Goal: Transaction & Acquisition: Purchase product/service

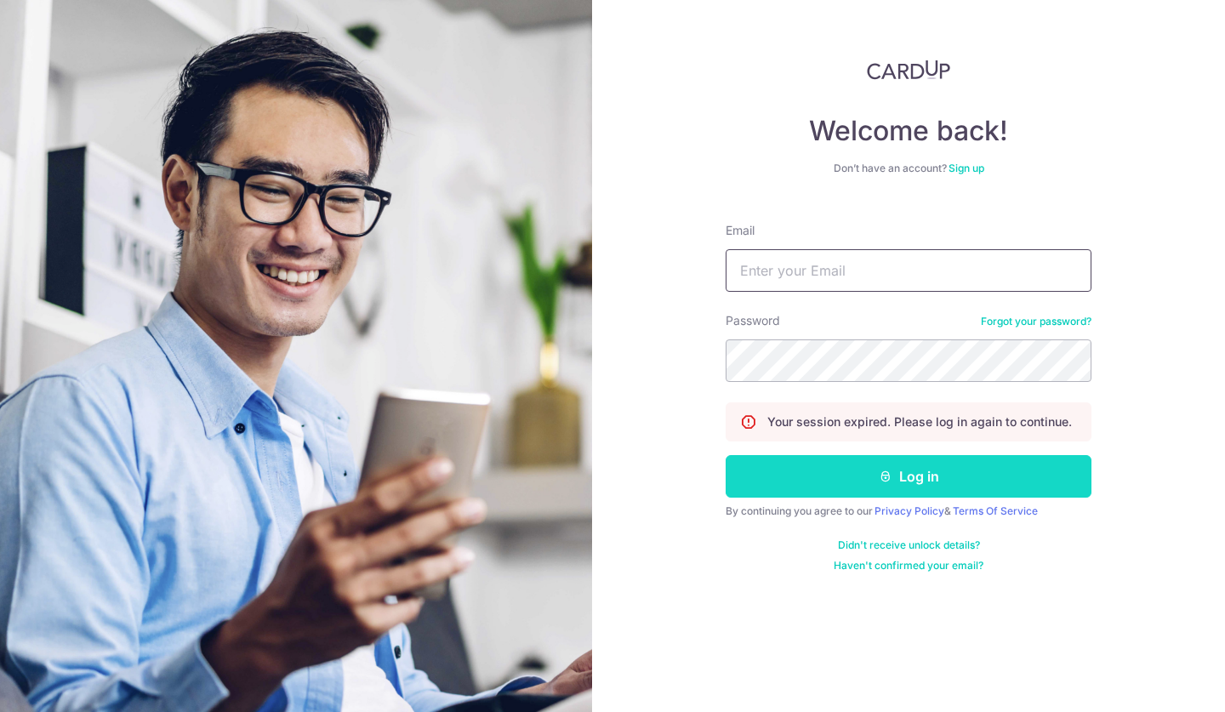
type input "tansuyong@hotmail.com"
click at [904, 480] on button "Log in" at bounding box center [909, 476] width 366 height 43
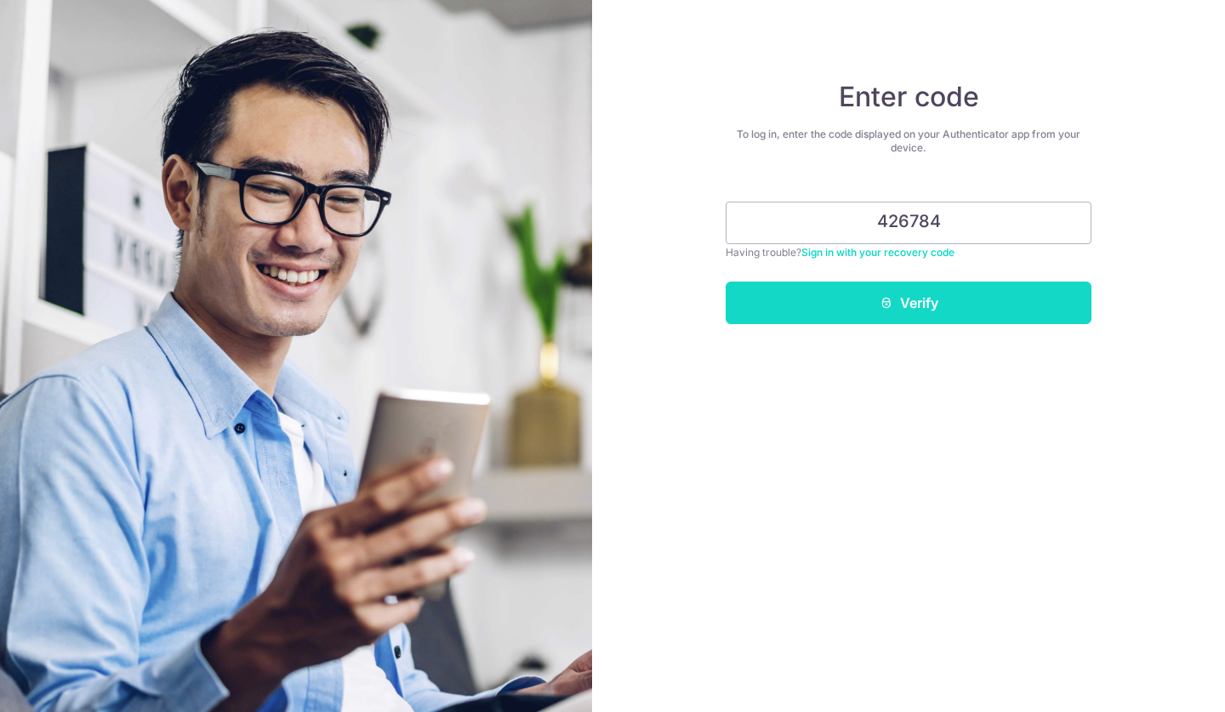
type input "426784"
click at [959, 302] on button "Verify" at bounding box center [909, 303] width 366 height 43
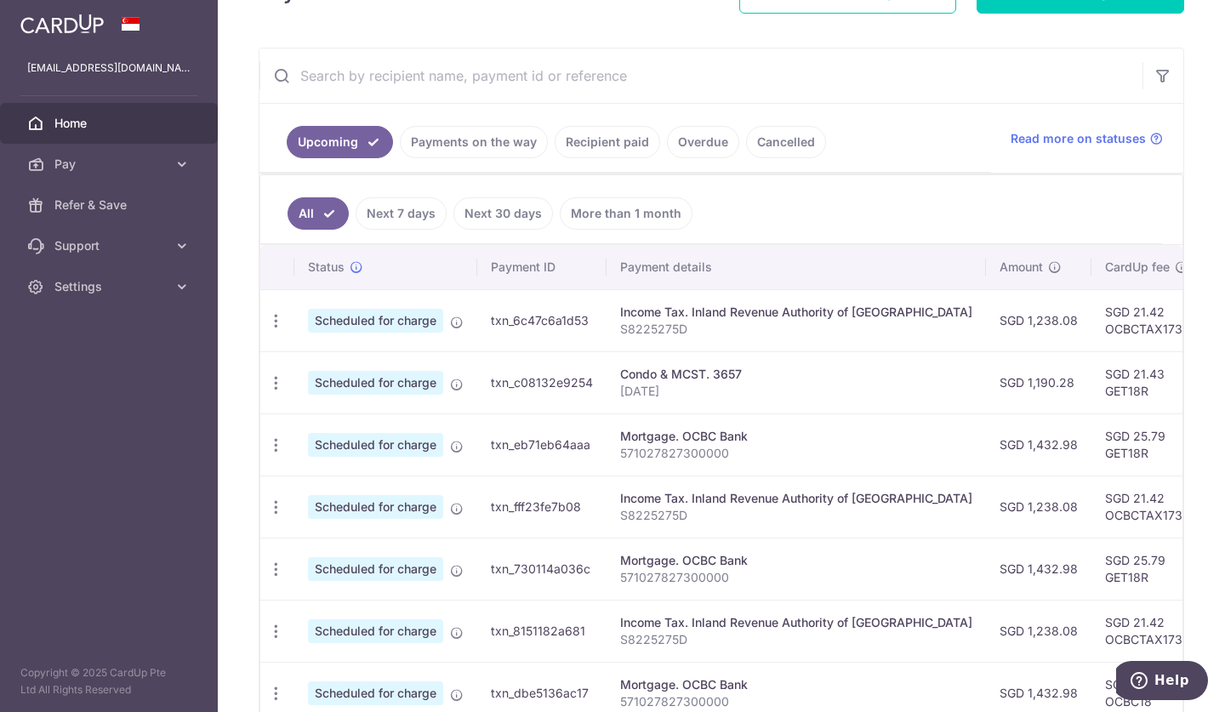
click at [468, 148] on link "Payments on the way" at bounding box center [474, 142] width 148 height 32
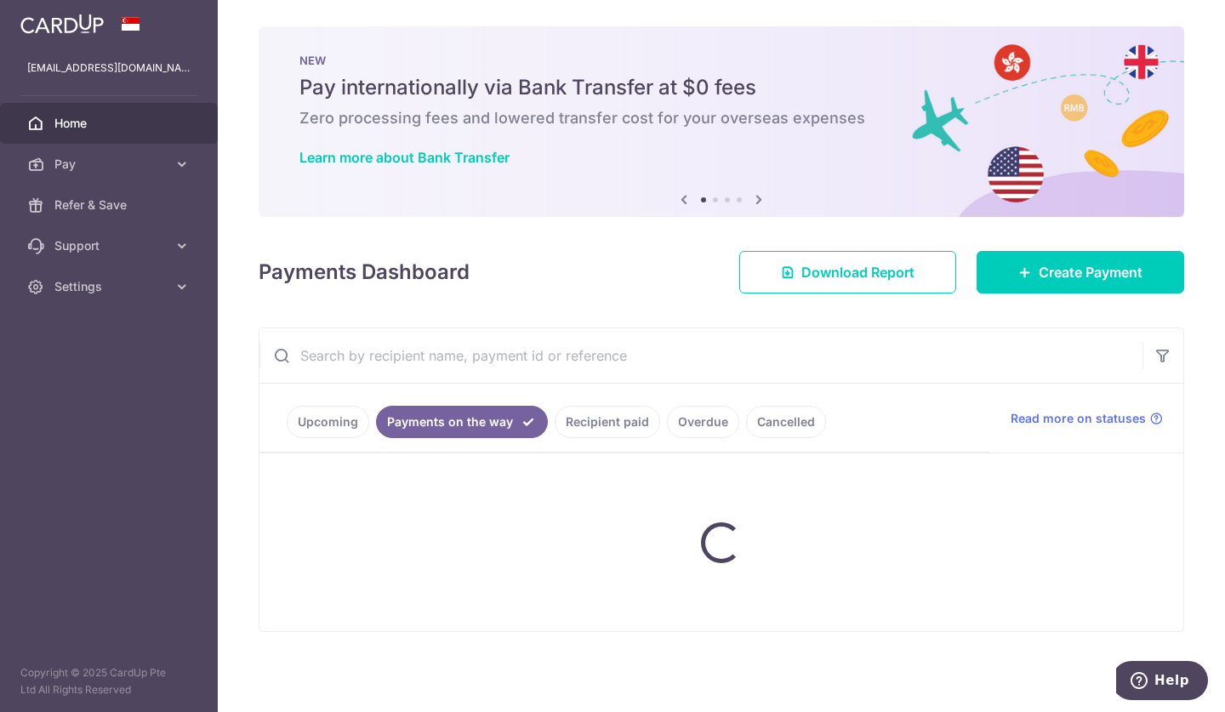
scroll to position [55, 0]
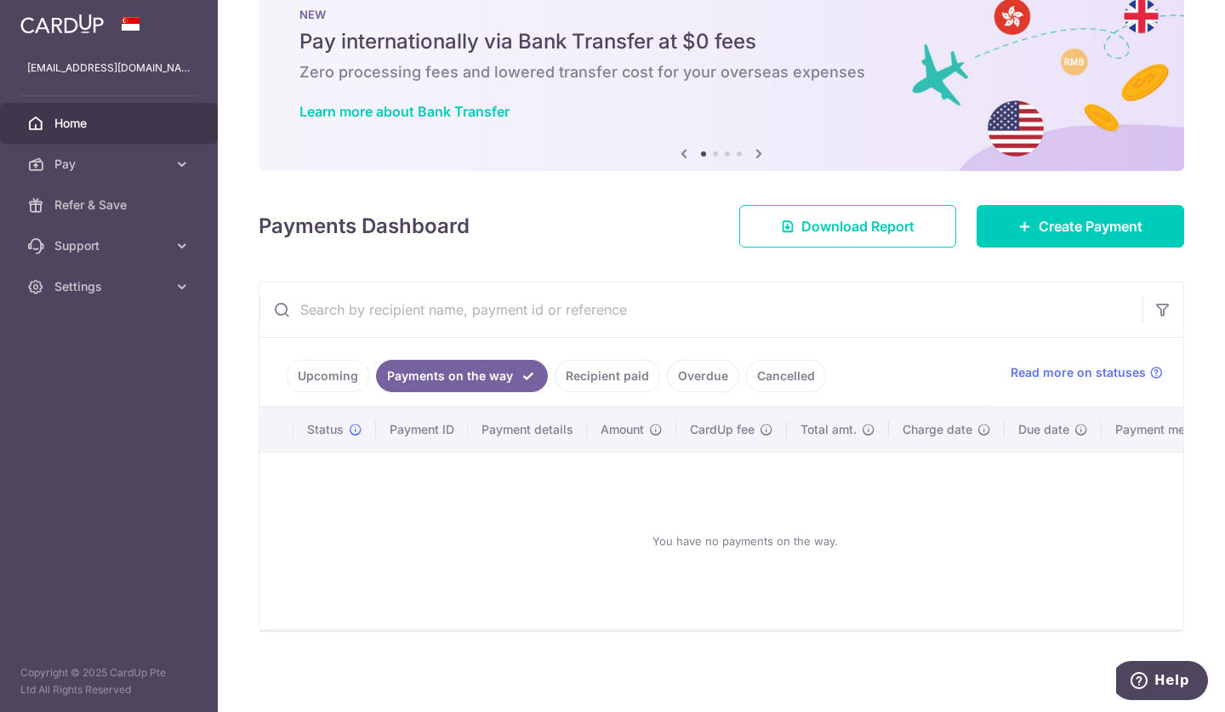
click at [630, 373] on link "Recipient paid" at bounding box center [607, 376] width 105 height 32
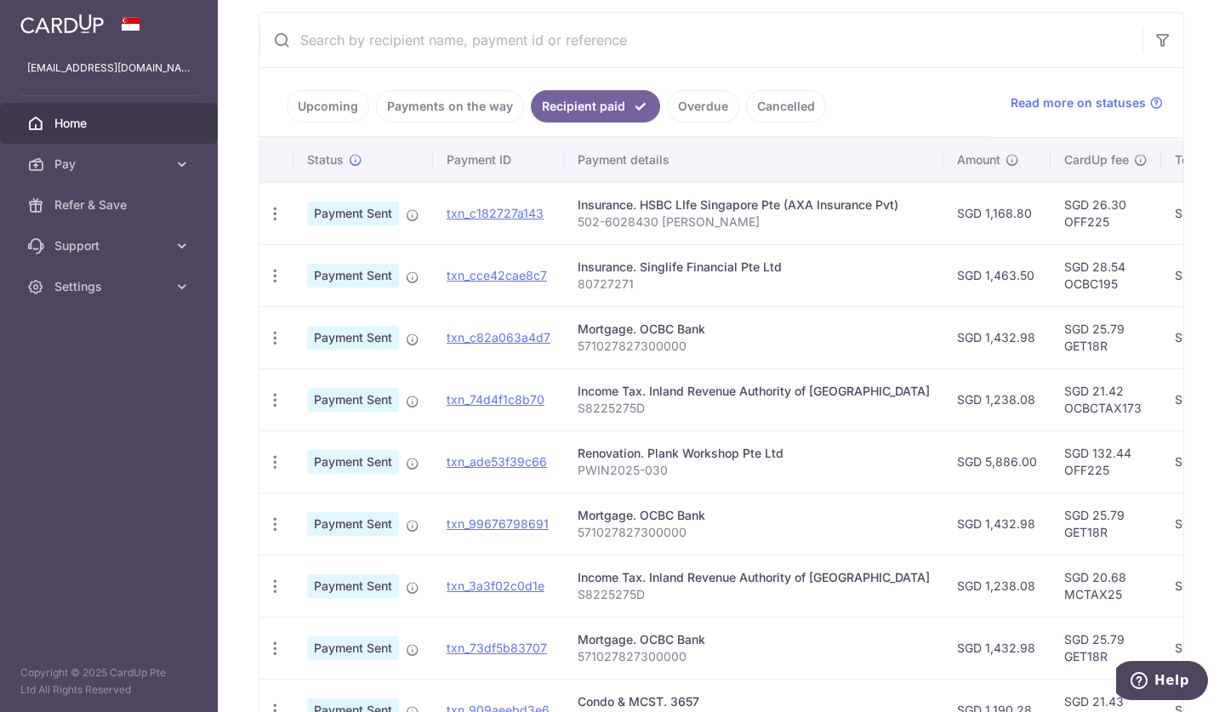
scroll to position [472, 0]
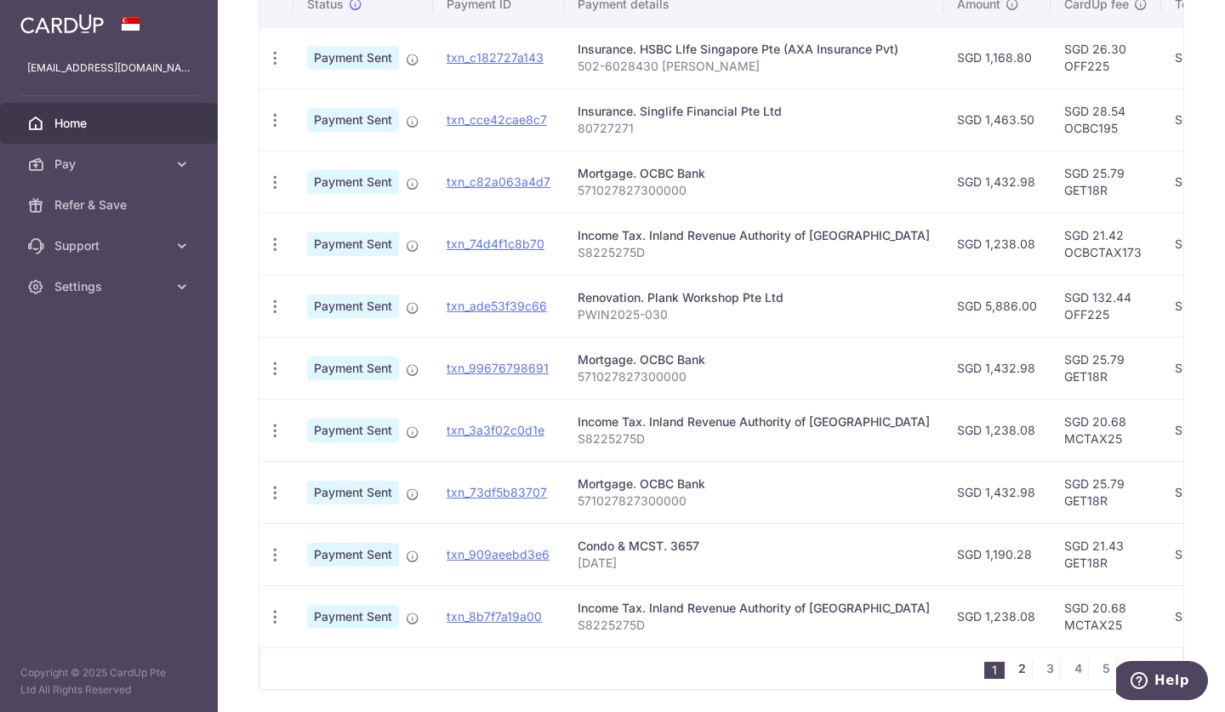
click at [1012, 676] on link "2" at bounding box center [1022, 669] width 20 height 20
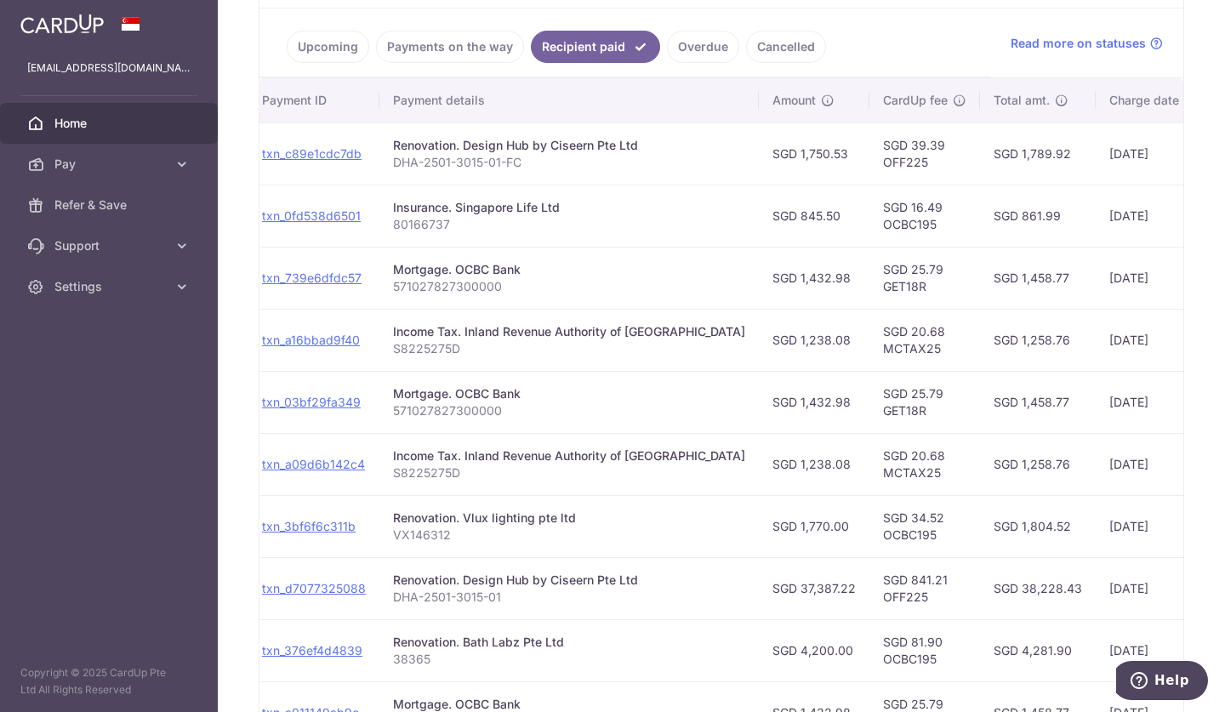
scroll to position [539, 0]
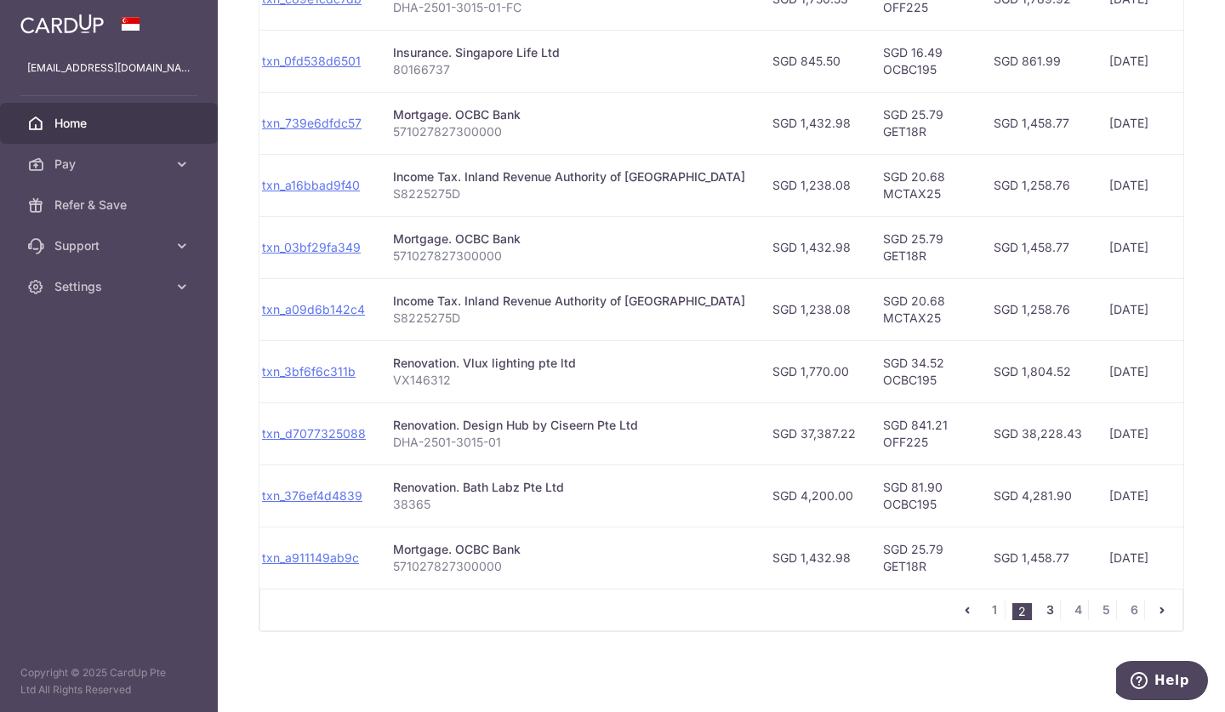
click at [1041, 607] on link "3" at bounding box center [1050, 610] width 20 height 20
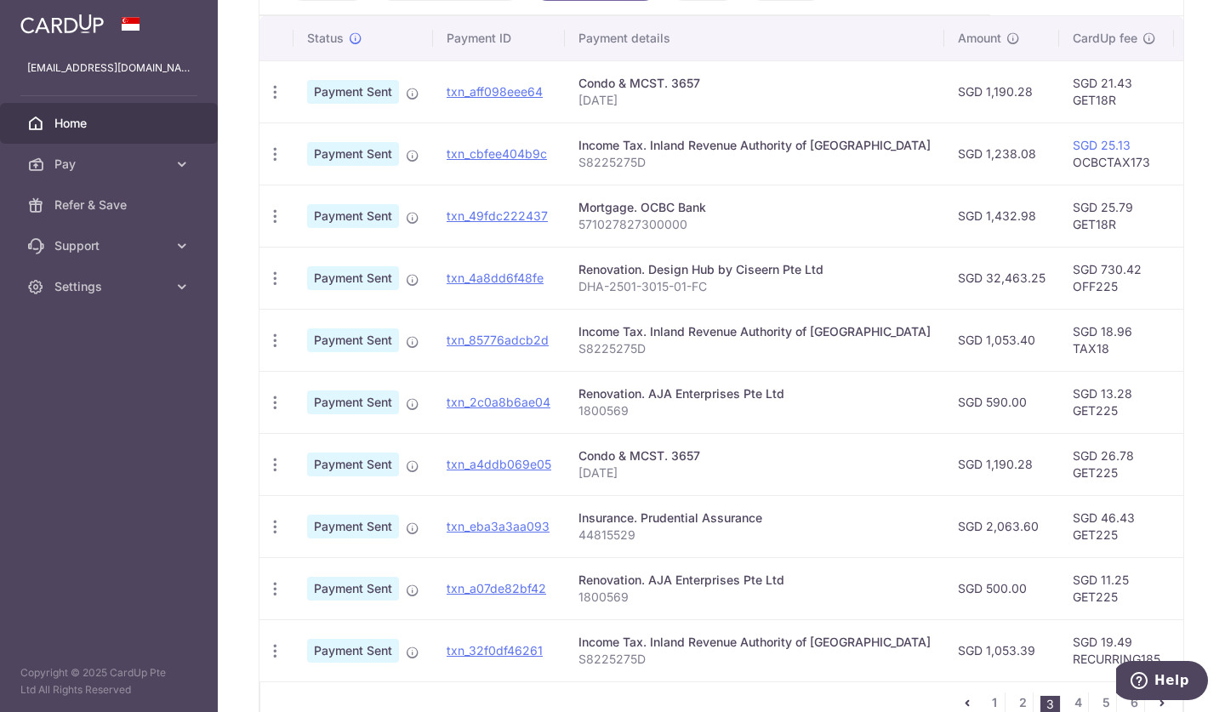
scroll to position [513, 0]
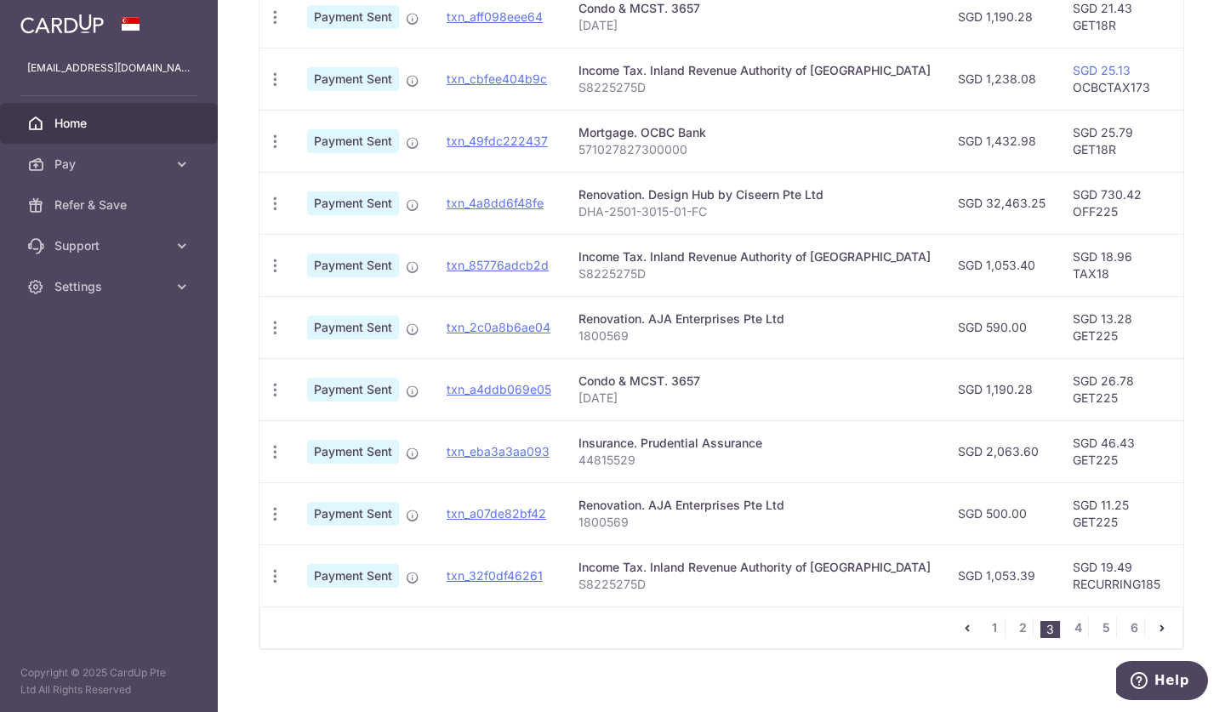
click at [985, 647] on nav "1 2 3 4 5 6" at bounding box center [1069, 627] width 225 height 41
click at [985, 638] on link "1" at bounding box center [994, 628] width 20 height 20
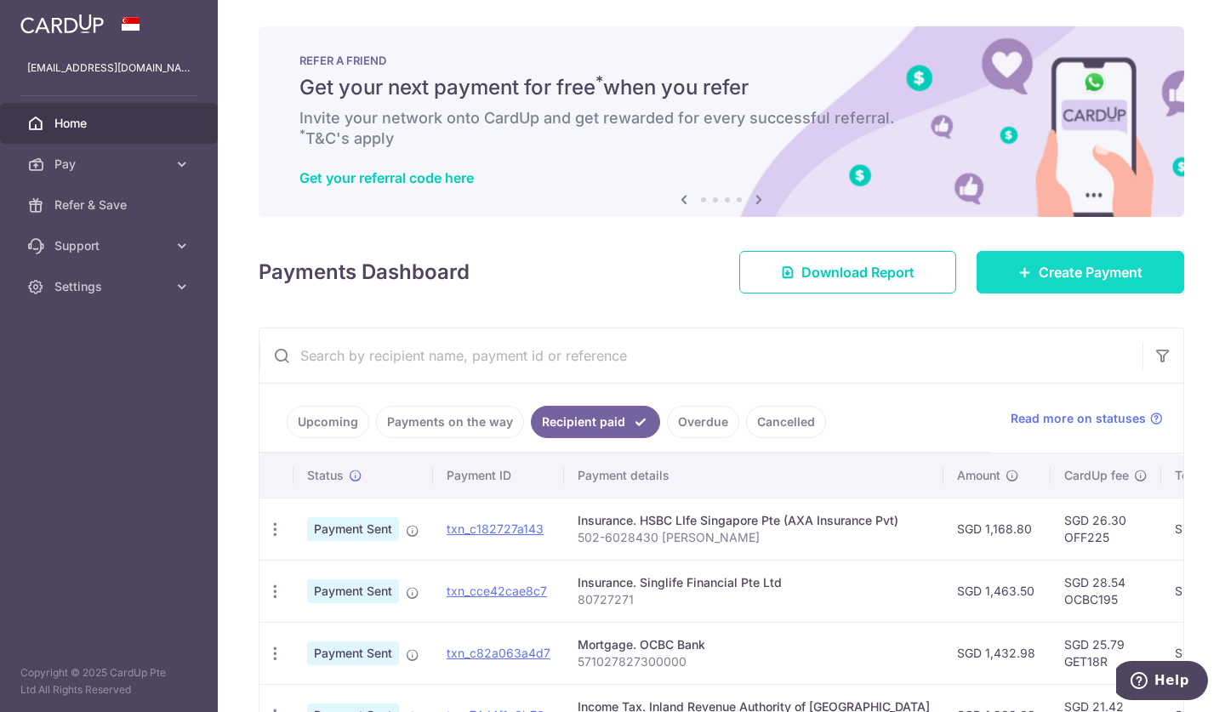
click at [1039, 268] on span "Create Payment" at bounding box center [1091, 272] width 104 height 20
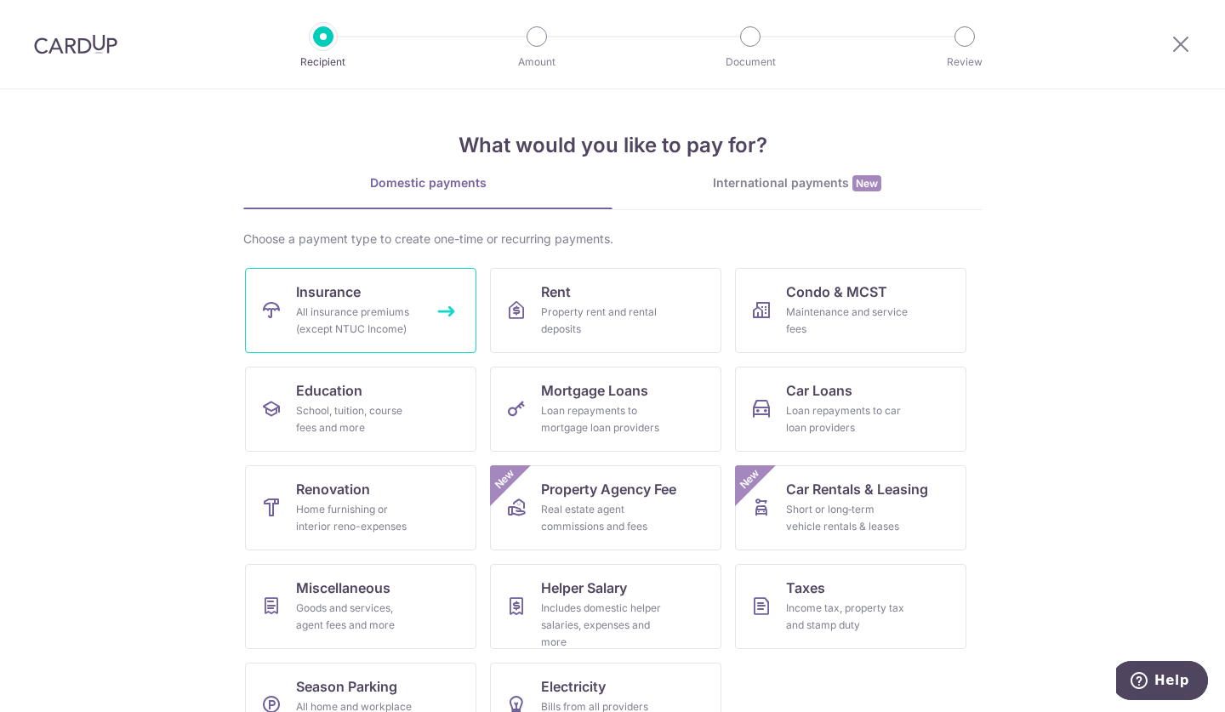
click at [333, 277] on link "Insurance All insurance premiums (except NTUC Income)" at bounding box center [360, 310] width 231 height 85
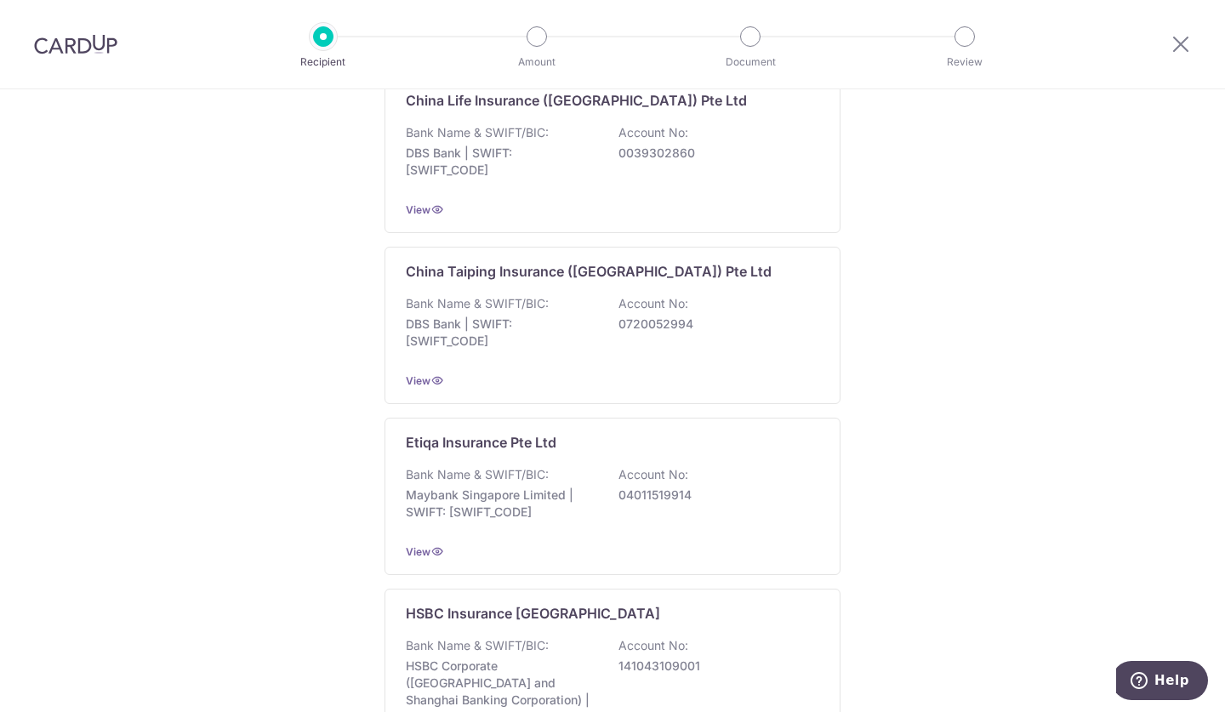
scroll to position [798, 0]
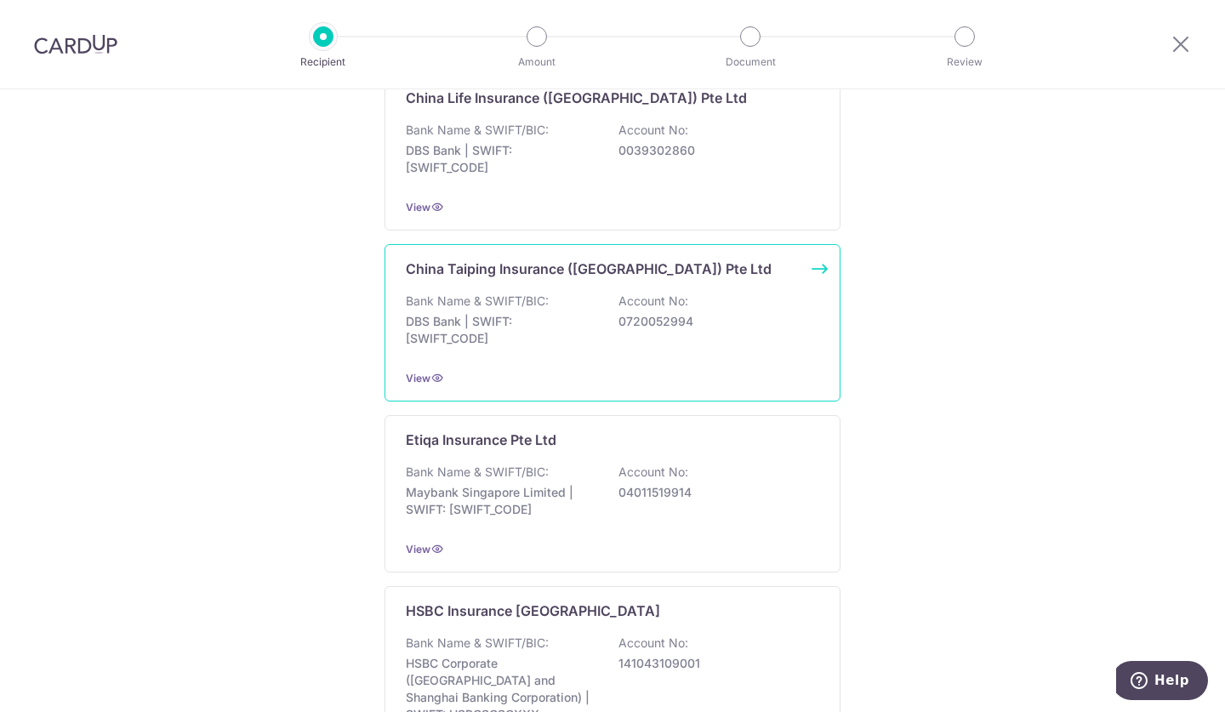
click at [556, 349] on div "Bank Name & SWIFT/BIC: DBS Bank | SWIFT: DBSSSGSGXXX Account No: 0720052994" at bounding box center [612, 324] width 413 height 63
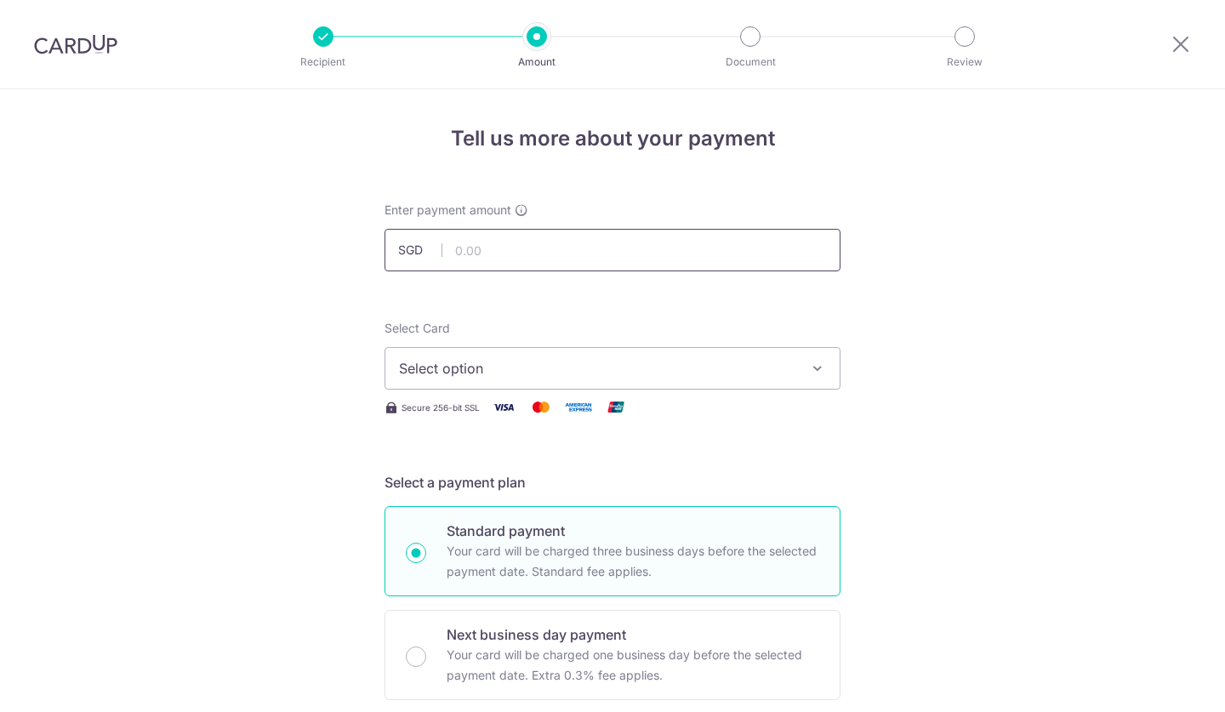
click at [554, 243] on input "text" at bounding box center [613, 250] width 456 height 43
type input "2,585.43"
click at [656, 202] on div "Enter payment amount SGD 2,585.43 2585.43" at bounding box center [613, 237] width 456 height 70
click at [818, 368] on icon "button" at bounding box center [817, 368] width 17 height 17
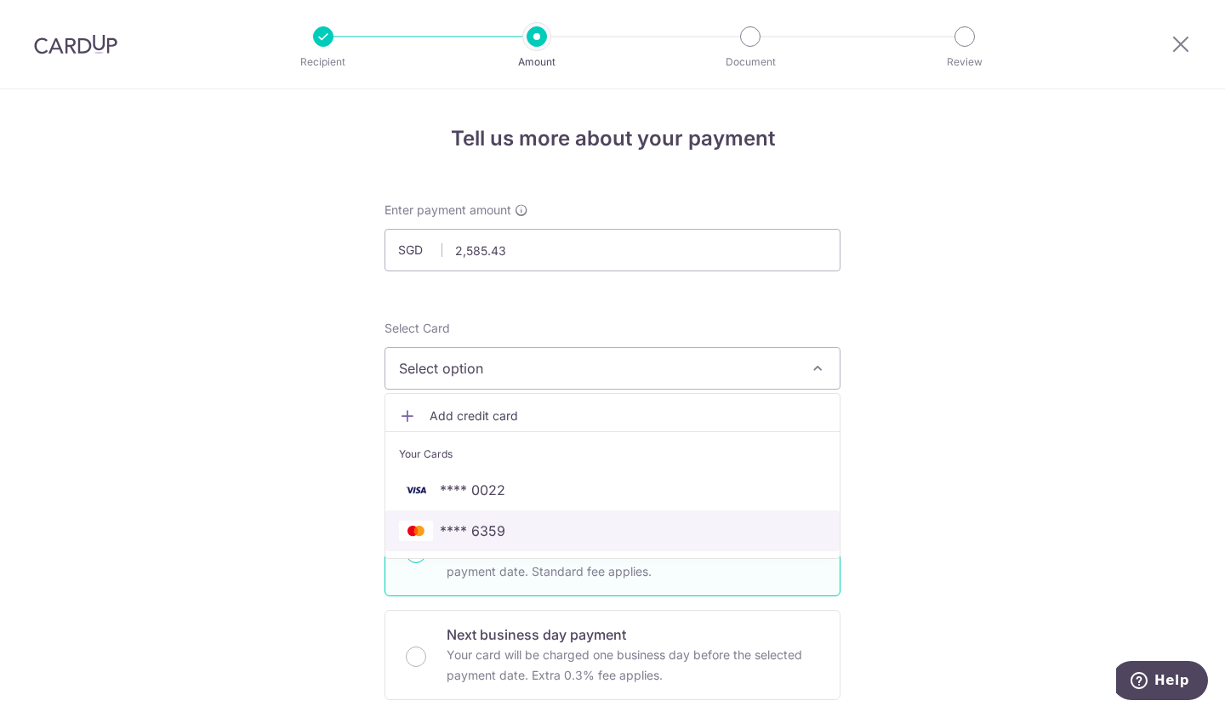
click at [519, 535] on span "**** 6359" at bounding box center [612, 531] width 427 height 20
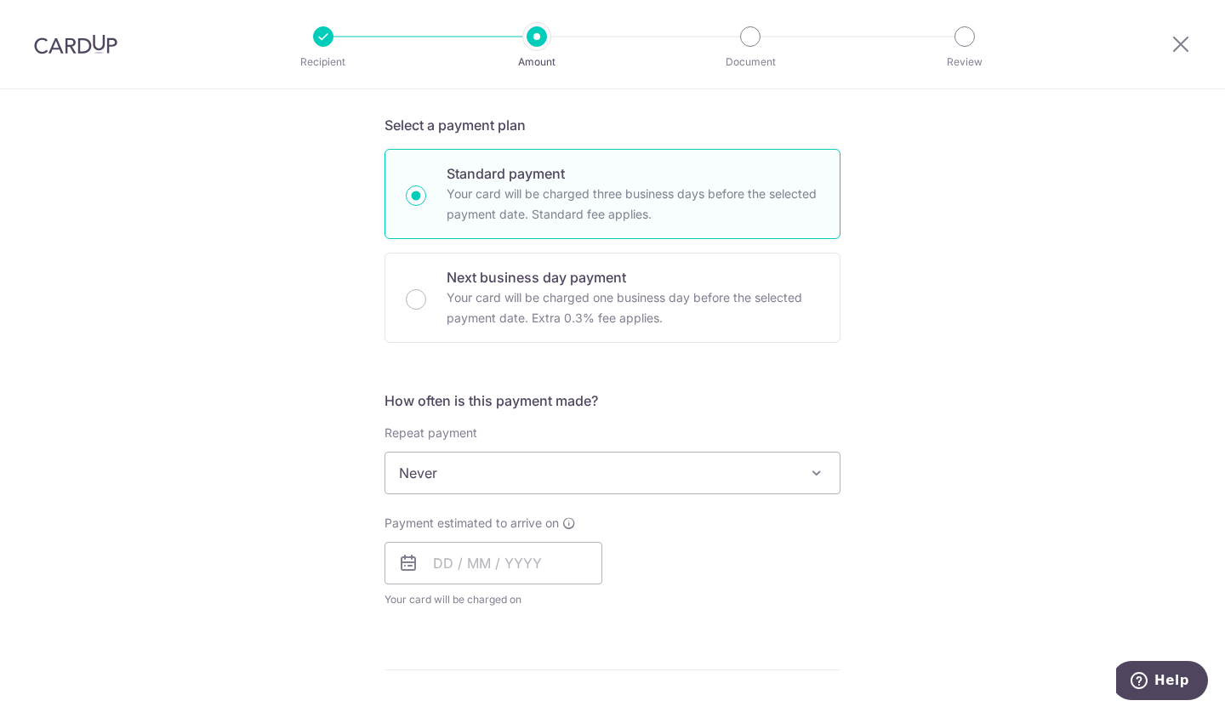
scroll to position [358, 0]
click at [466, 559] on input "text" at bounding box center [494, 562] width 218 height 43
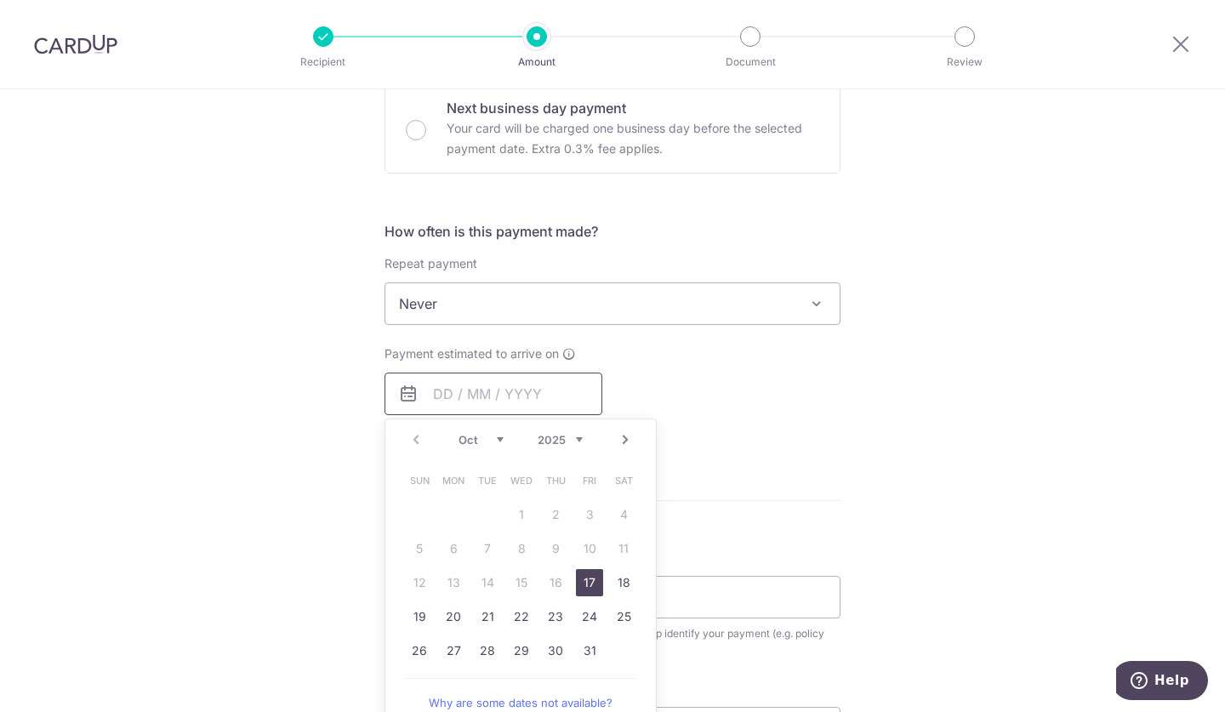
scroll to position [527, 0]
click at [585, 575] on link "17" at bounding box center [589, 581] width 27 height 27
type input "[DATE]"
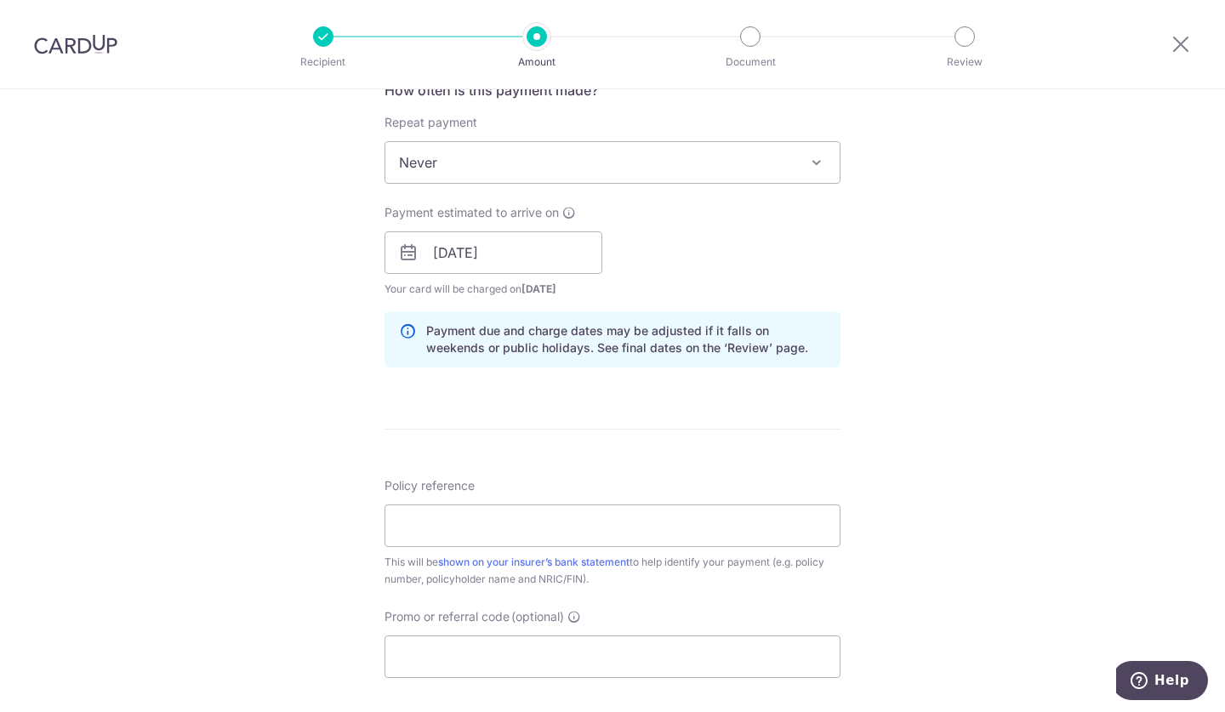
scroll to position [670, 0]
click at [640, 527] on input "Policy reference" at bounding box center [613, 524] width 456 height 43
type input "0000129095"
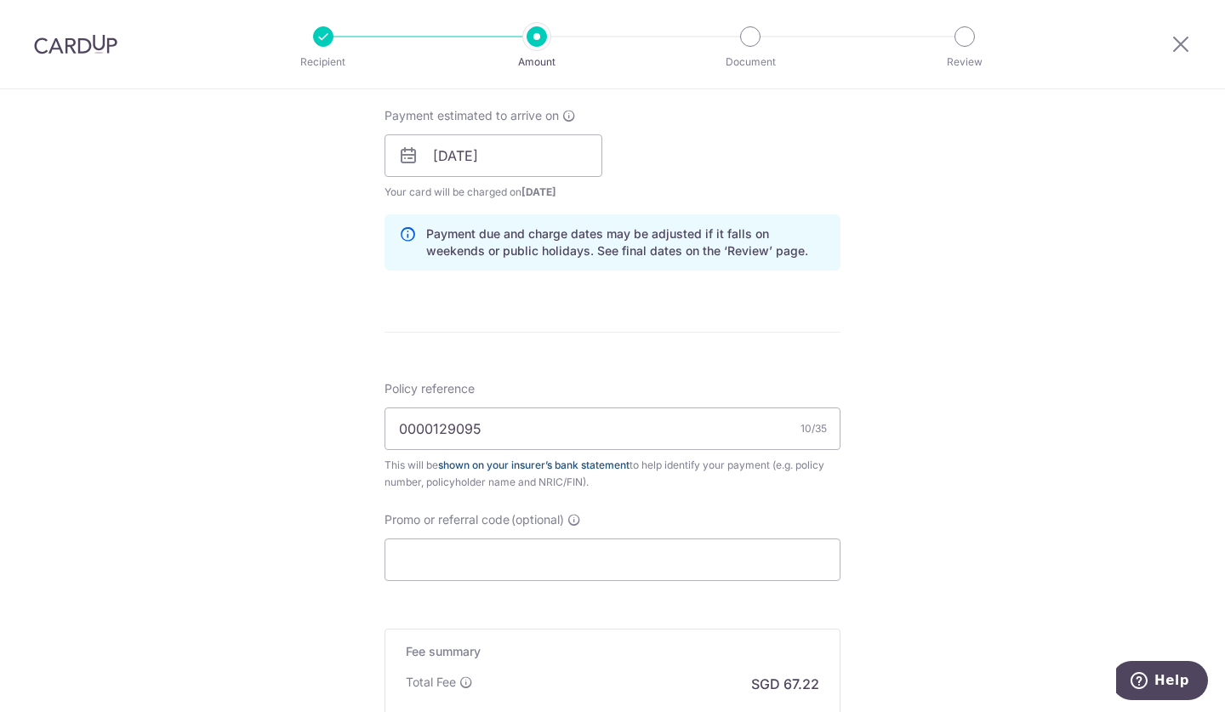
scroll to position [766, 0]
click at [647, 556] on input "Promo or referral code (optional)" at bounding box center [613, 559] width 456 height 43
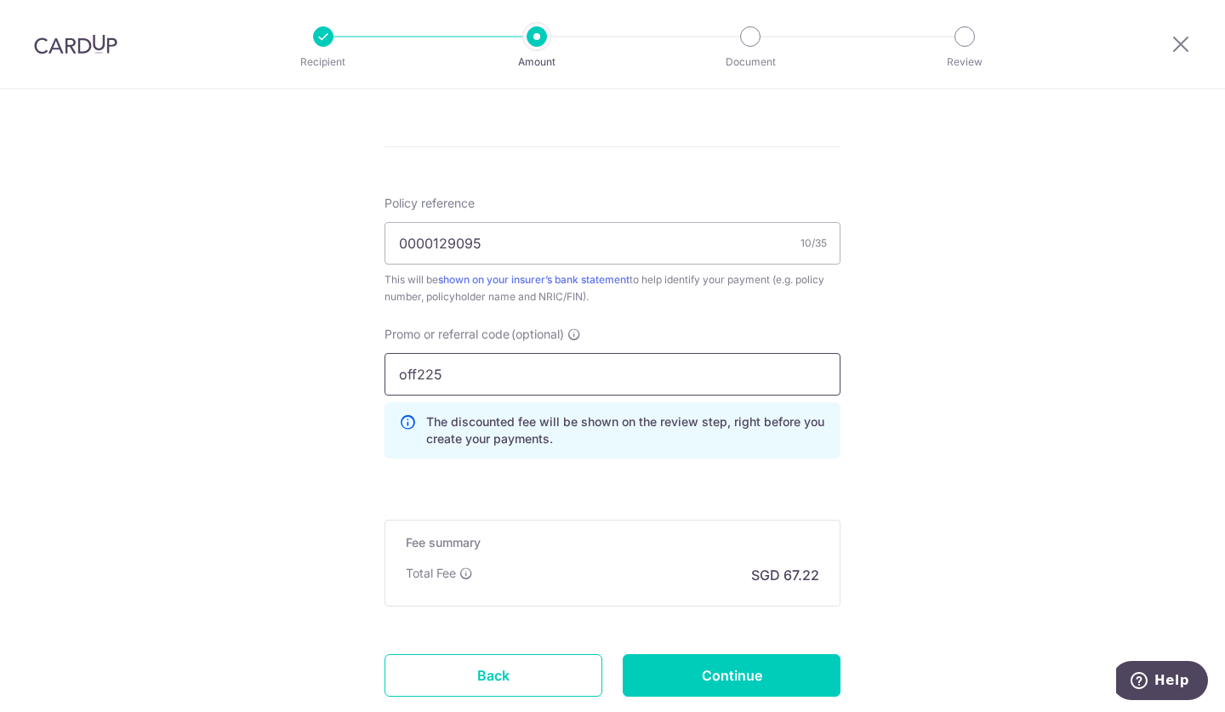
scroll to position [951, 0]
type input "off225"
click at [707, 693] on input "Continue" at bounding box center [732, 674] width 218 height 43
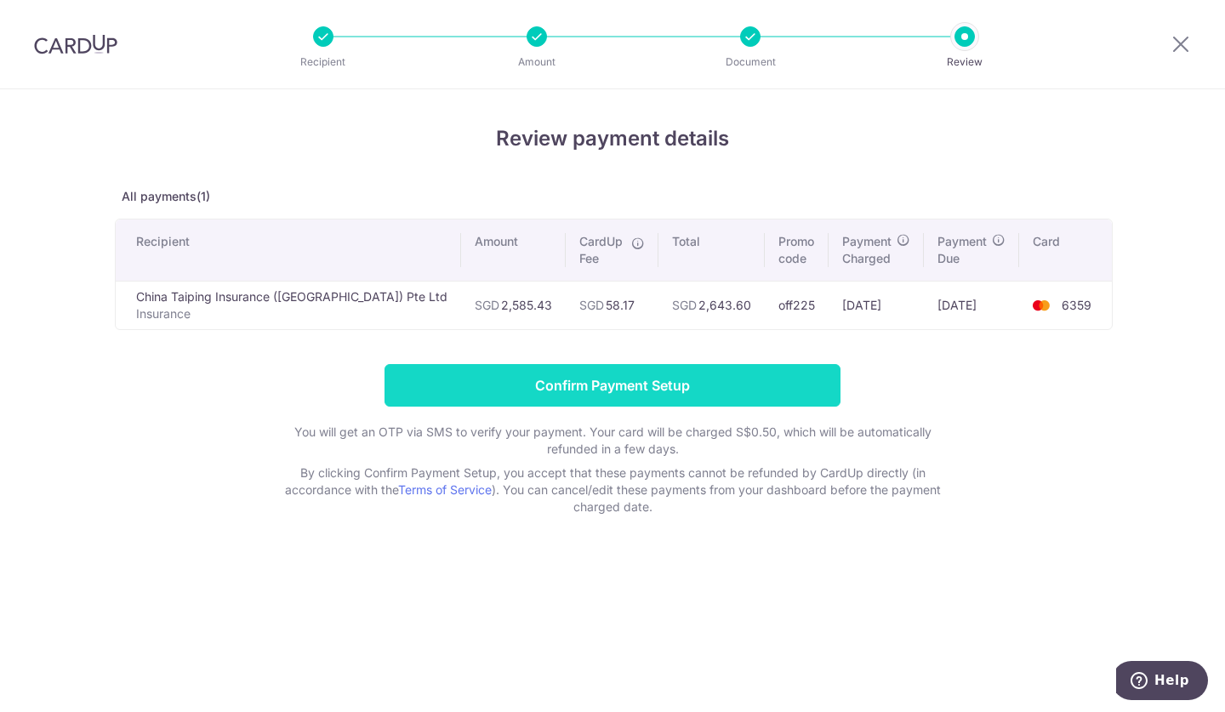
click at [627, 379] on input "Confirm Payment Setup" at bounding box center [613, 385] width 456 height 43
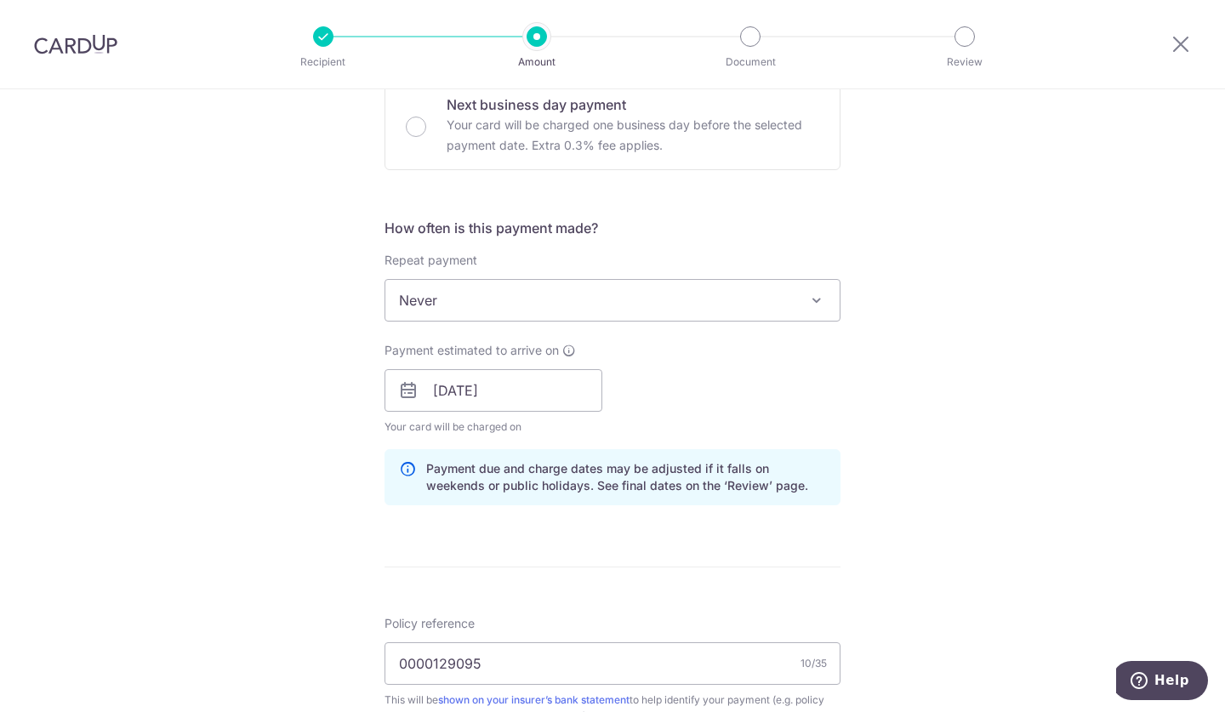
scroll to position [755, 0]
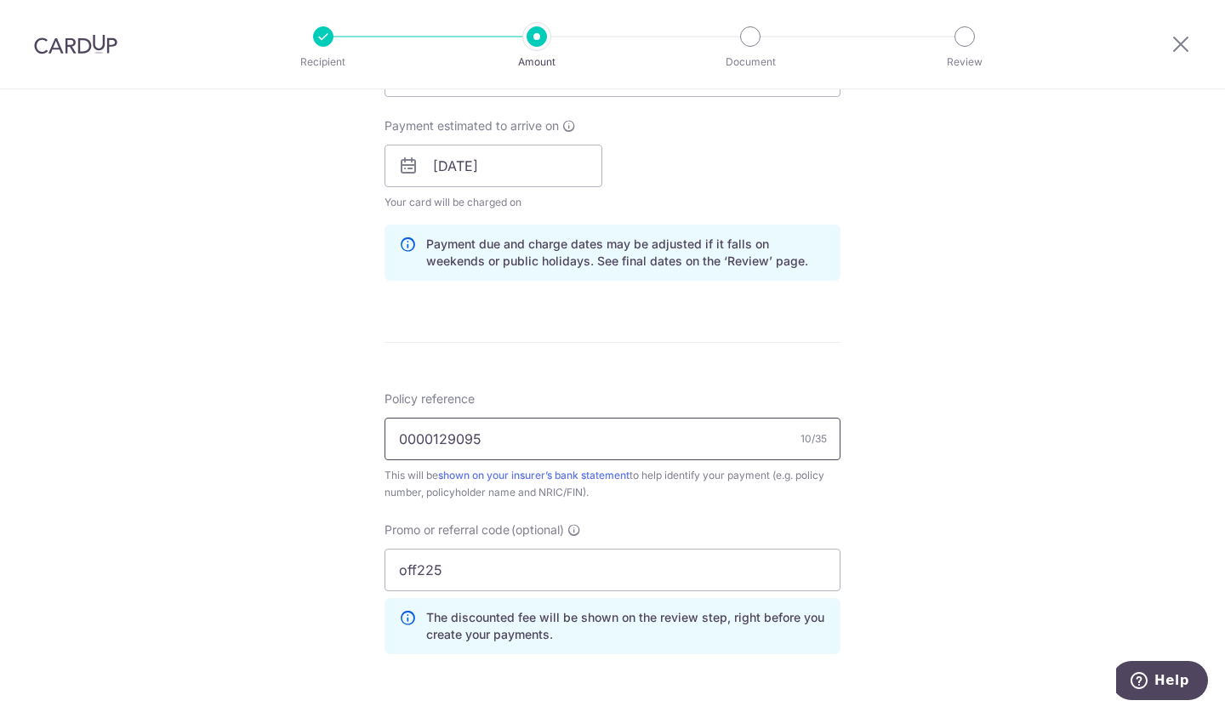
click at [580, 429] on input "0000129095" at bounding box center [613, 439] width 456 height 43
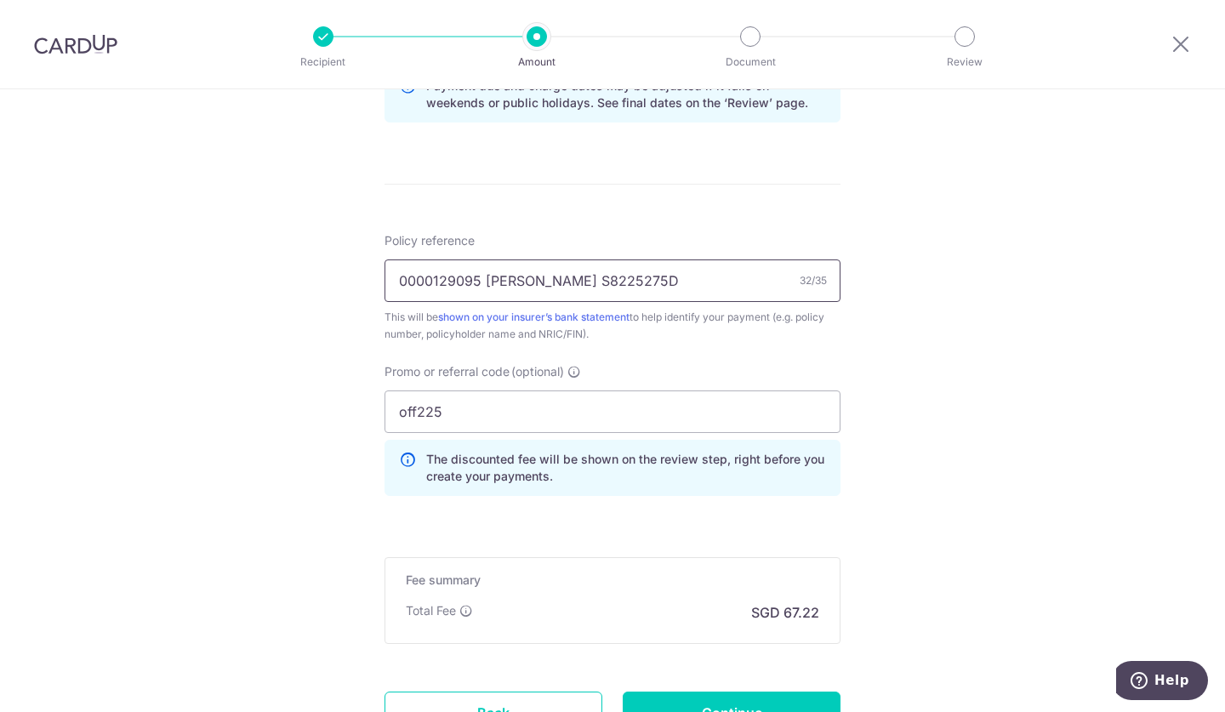
scroll to position [1063, 0]
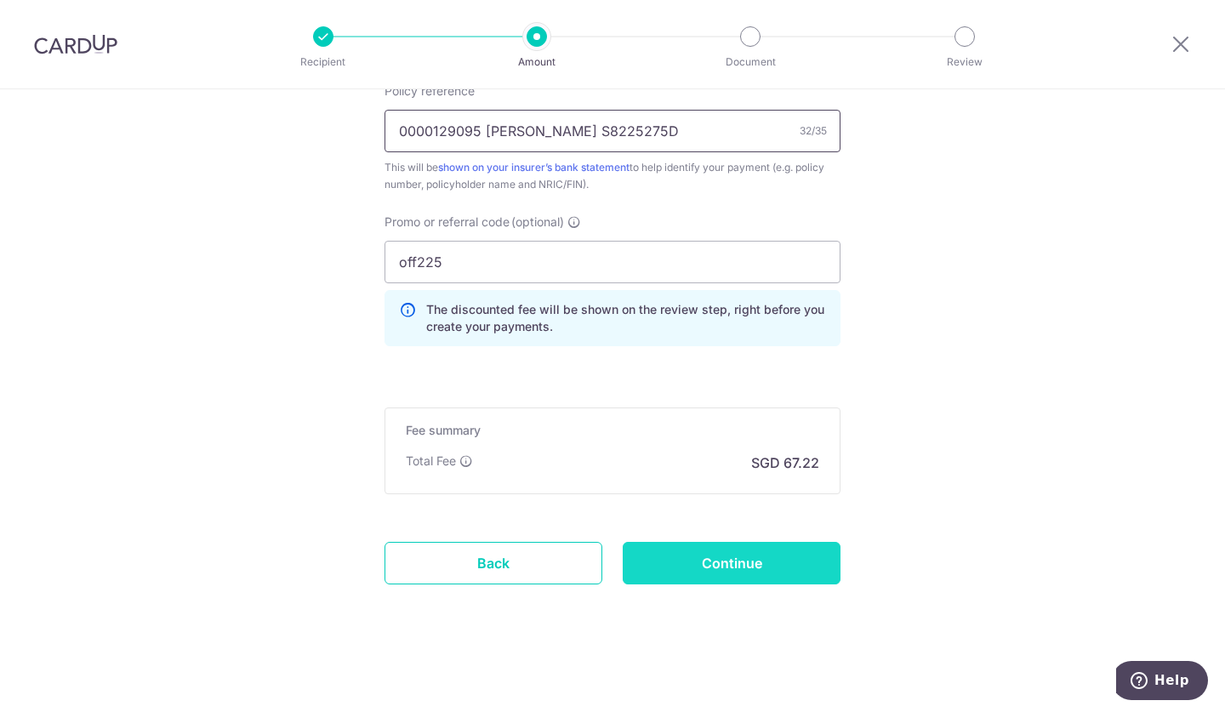
type input "0000129095 [PERSON_NAME] S8225275D"
click at [704, 579] on input "Continue" at bounding box center [732, 563] width 218 height 43
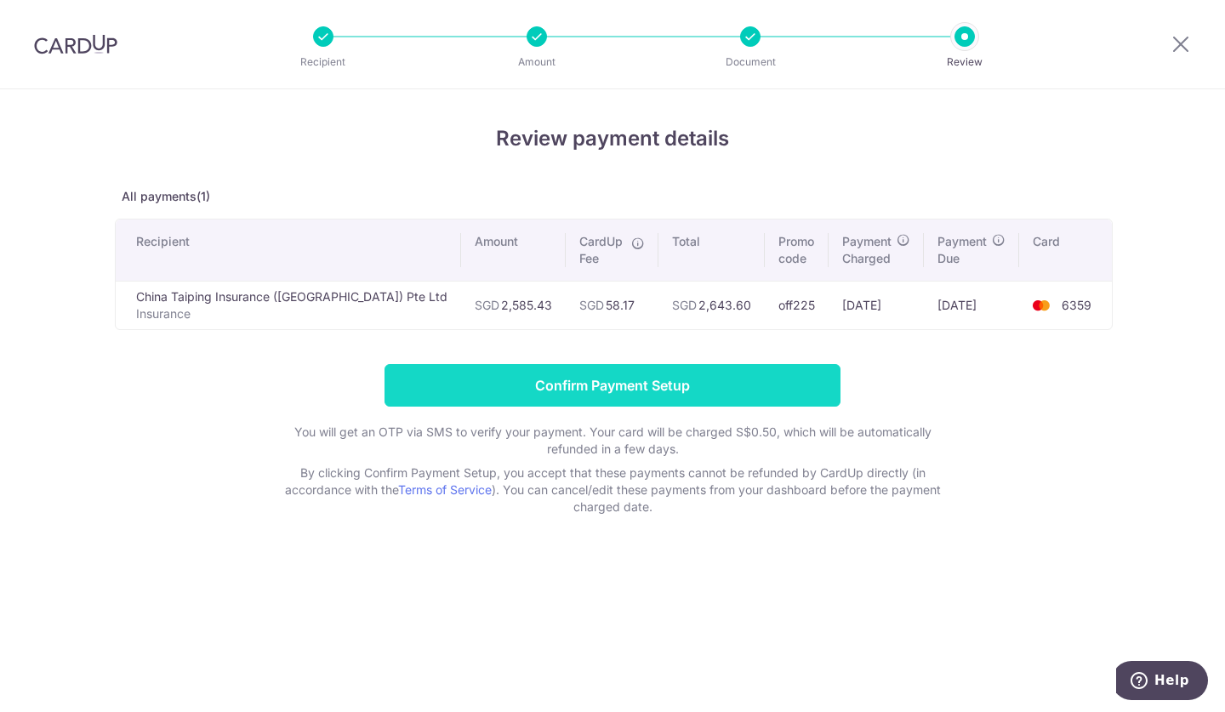
click at [643, 388] on input "Confirm Payment Setup" at bounding box center [613, 385] width 456 height 43
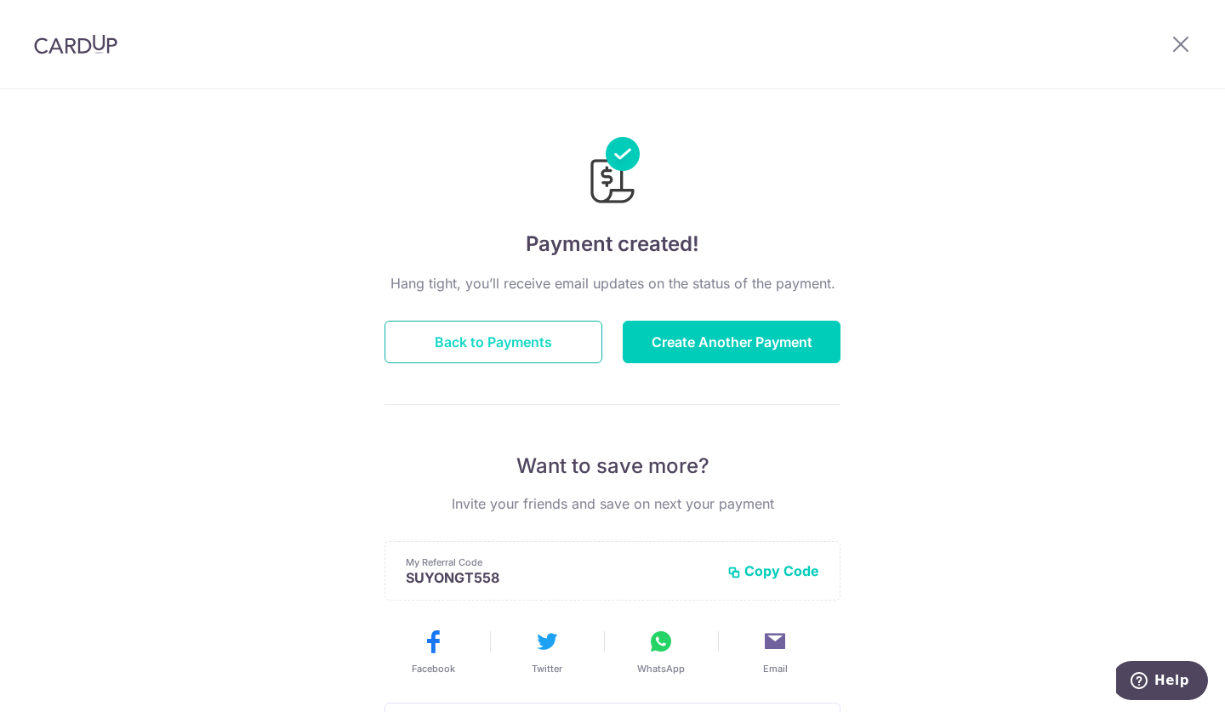
click at [549, 334] on button "Back to Payments" at bounding box center [494, 342] width 218 height 43
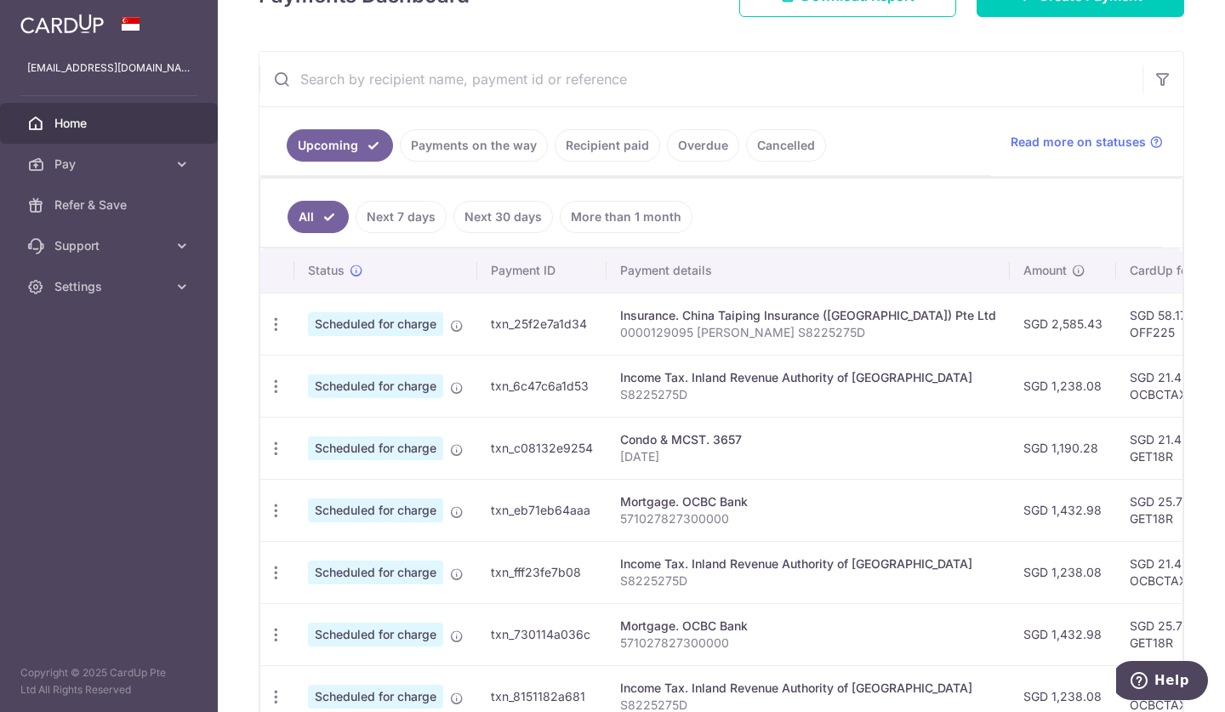
scroll to position [281, 0]
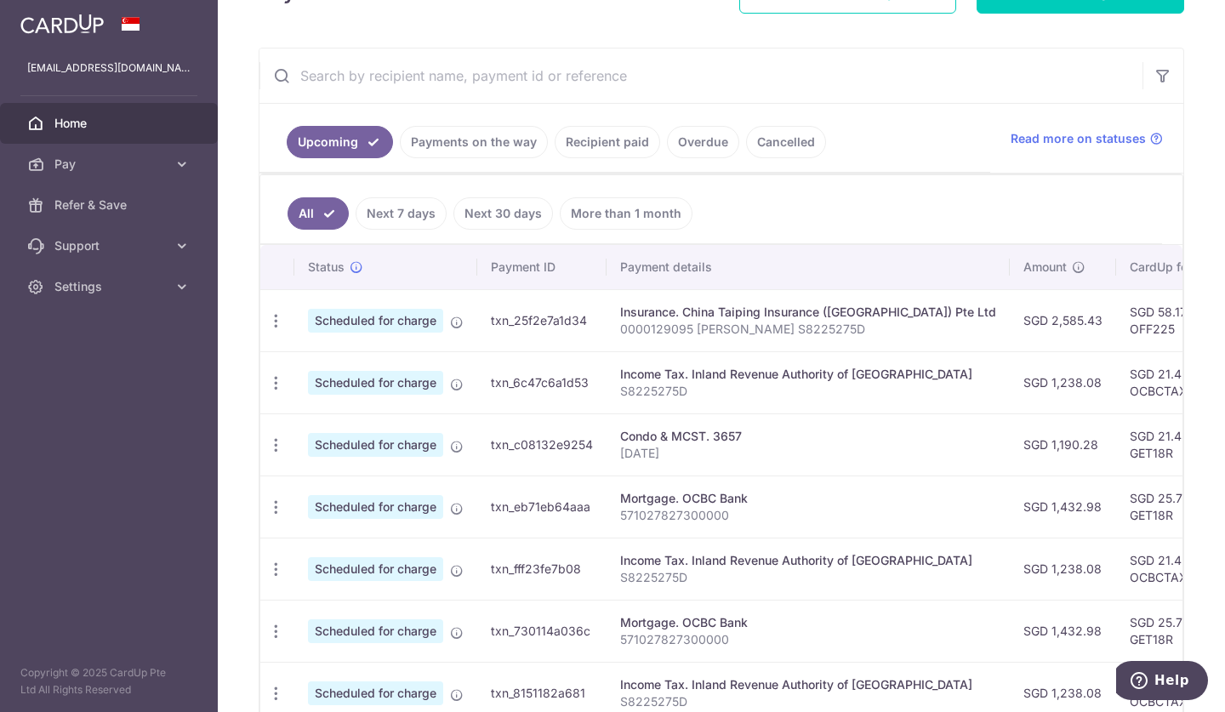
click at [588, 140] on link "Recipient paid" at bounding box center [607, 142] width 105 height 32
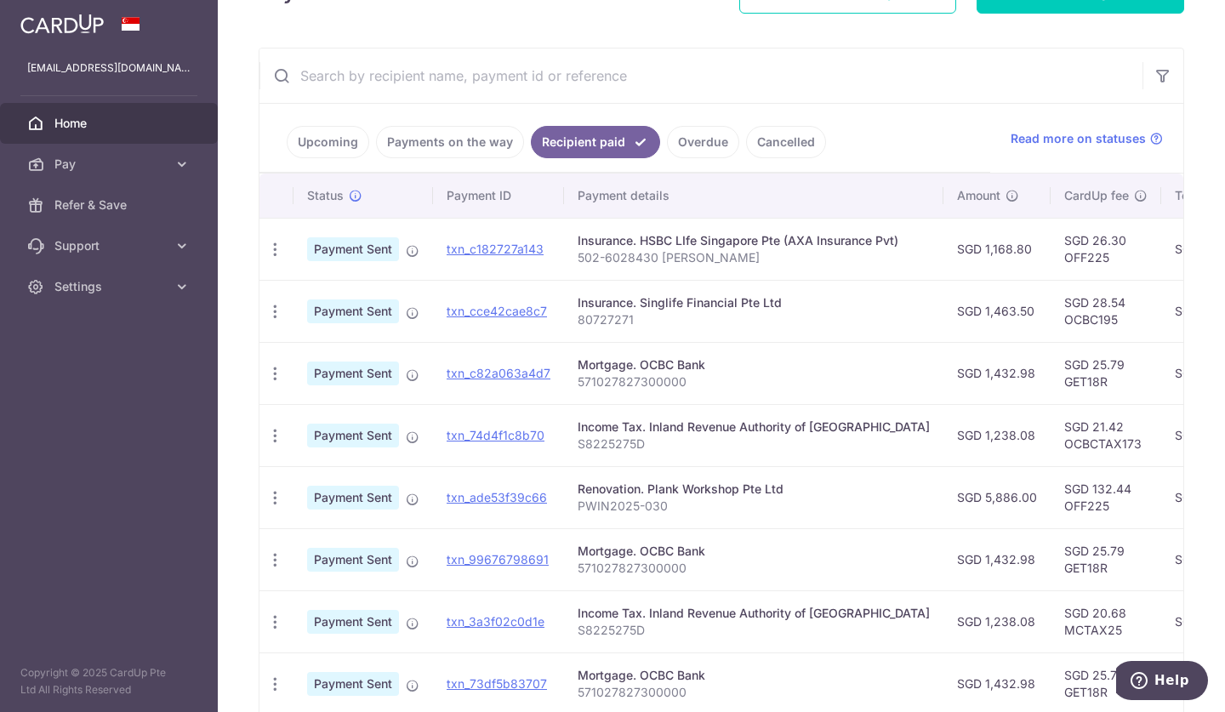
click at [430, 147] on link "Payments on the way" at bounding box center [450, 142] width 148 height 32
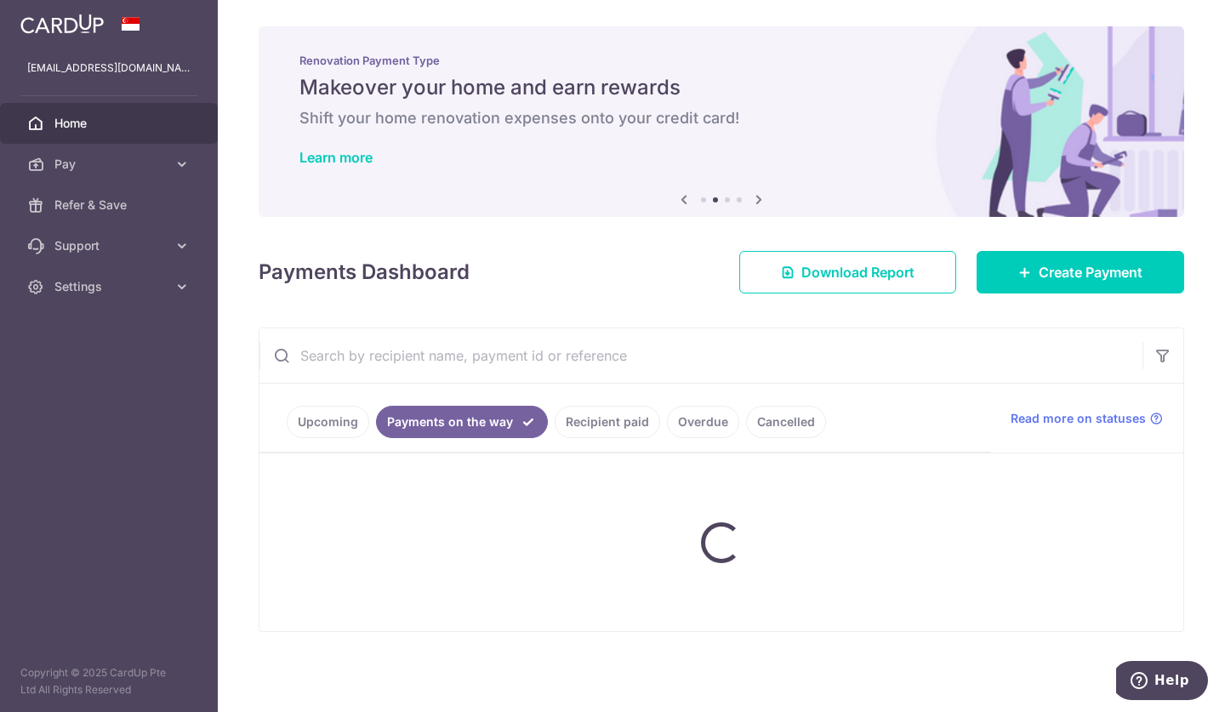
scroll to position [55, 0]
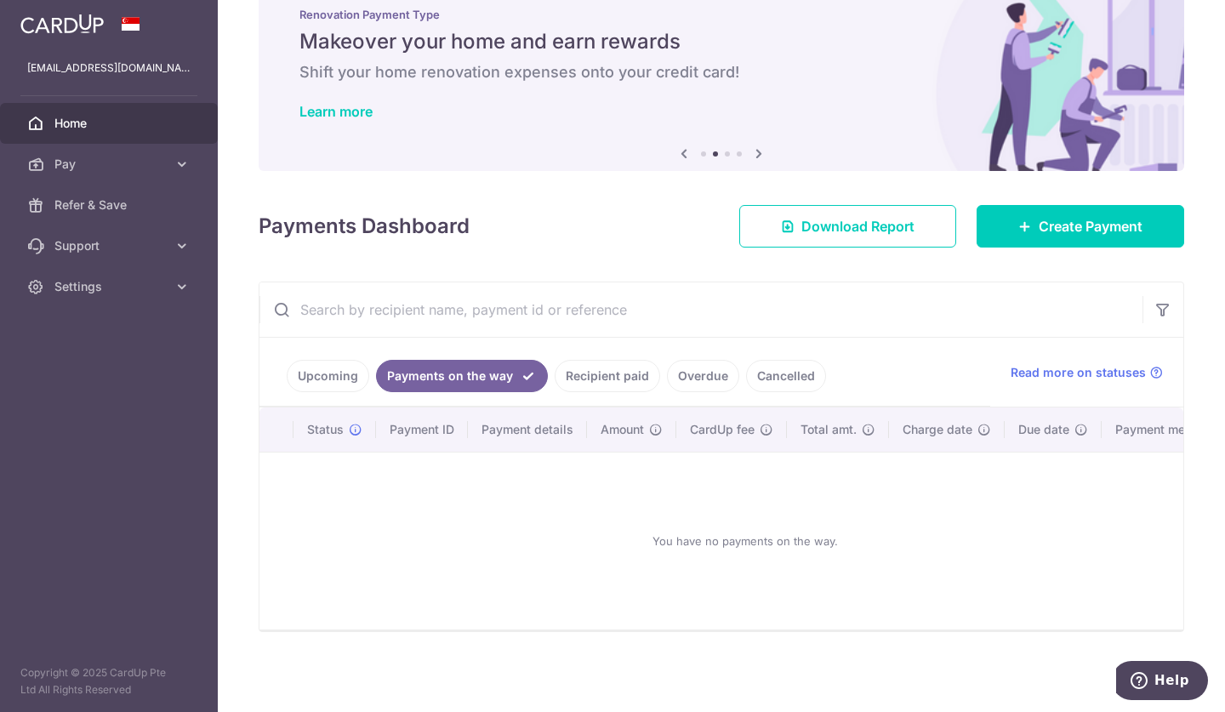
click at [336, 360] on link "Upcoming" at bounding box center [328, 376] width 83 height 32
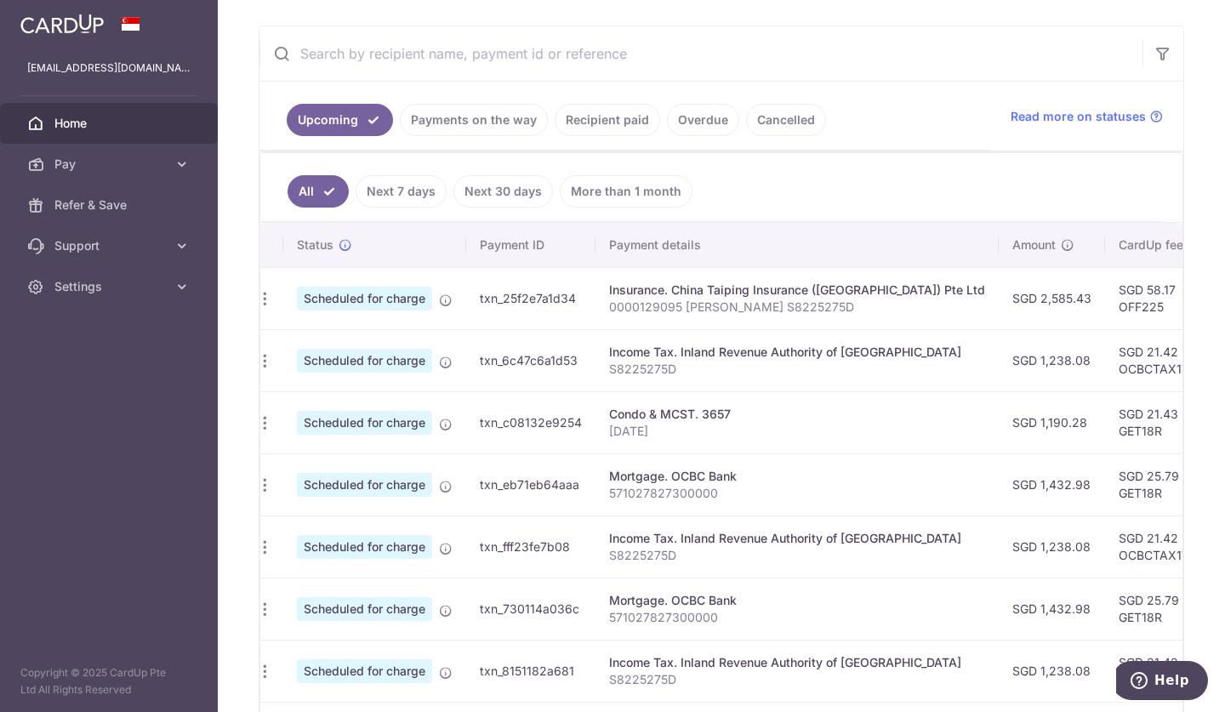
scroll to position [0, 0]
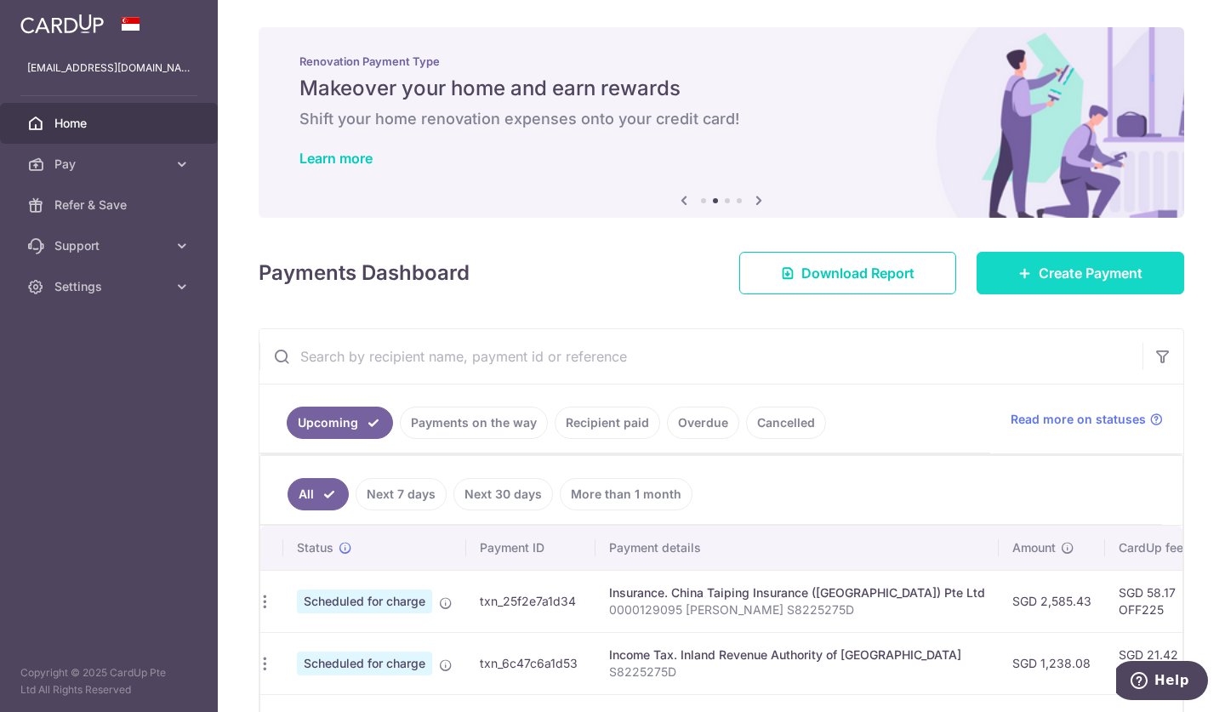
click at [998, 266] on link "Create Payment" at bounding box center [1081, 273] width 208 height 43
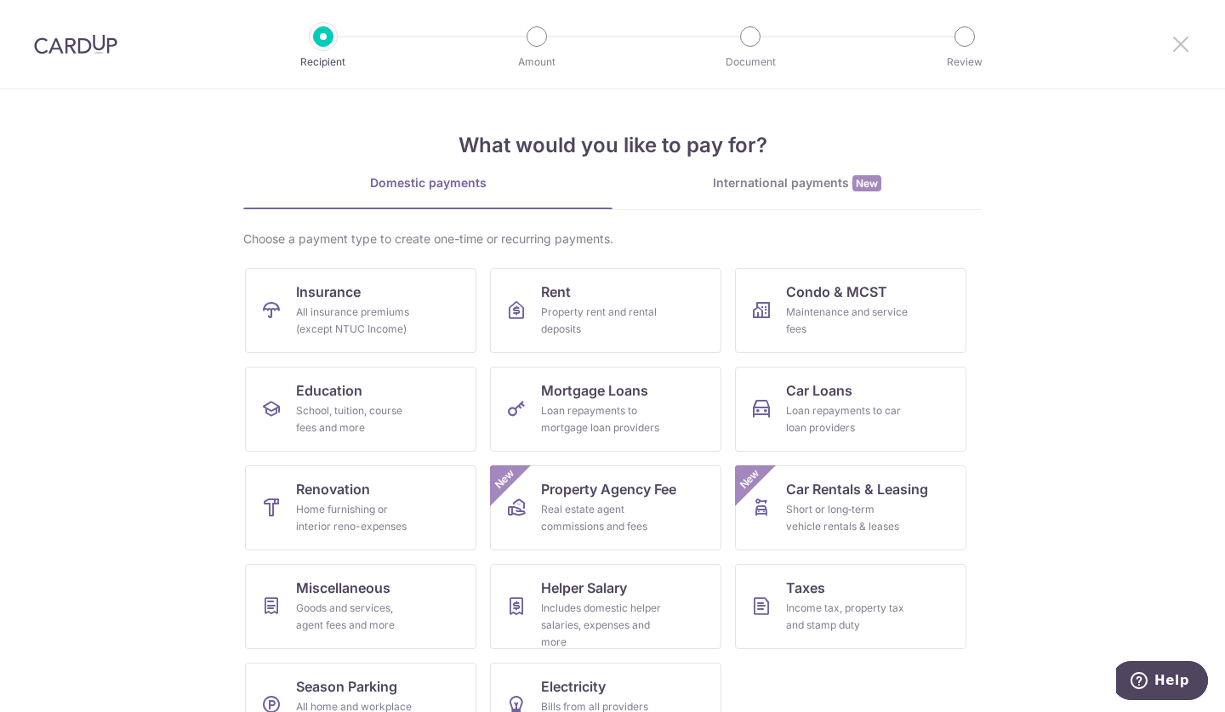
click at [1181, 47] on icon at bounding box center [1181, 43] width 20 height 21
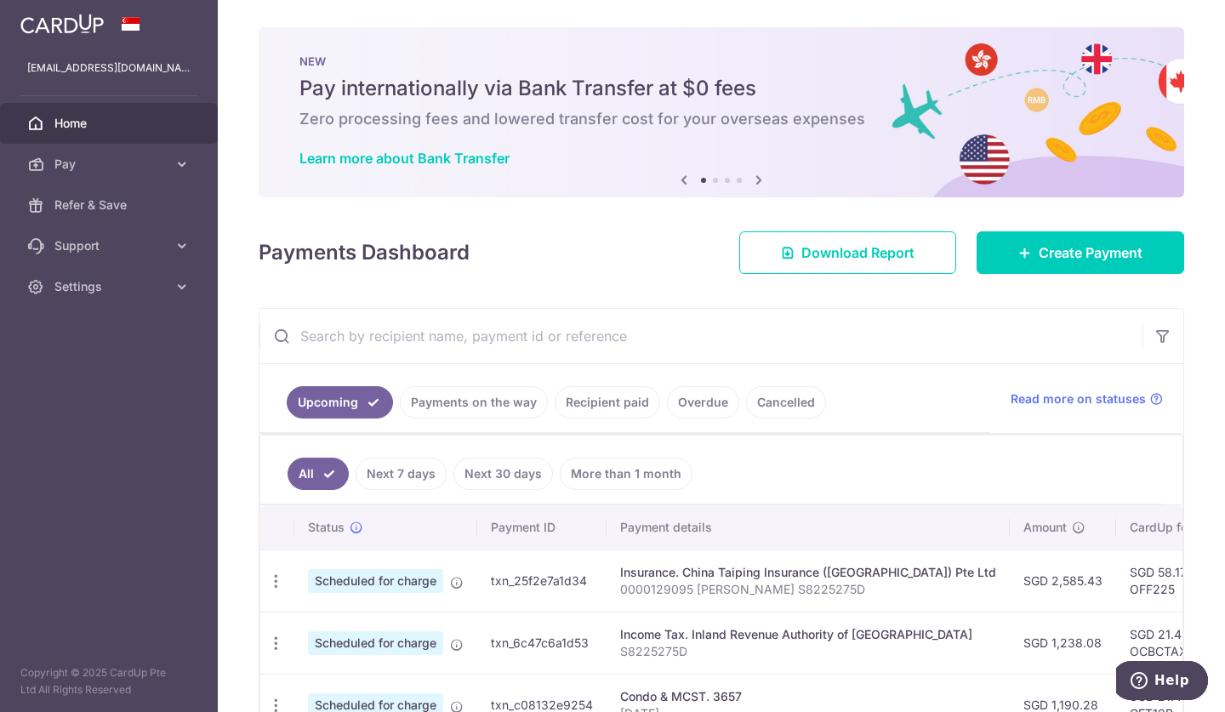
click at [621, 404] on link "Recipient paid" at bounding box center [607, 402] width 105 height 32
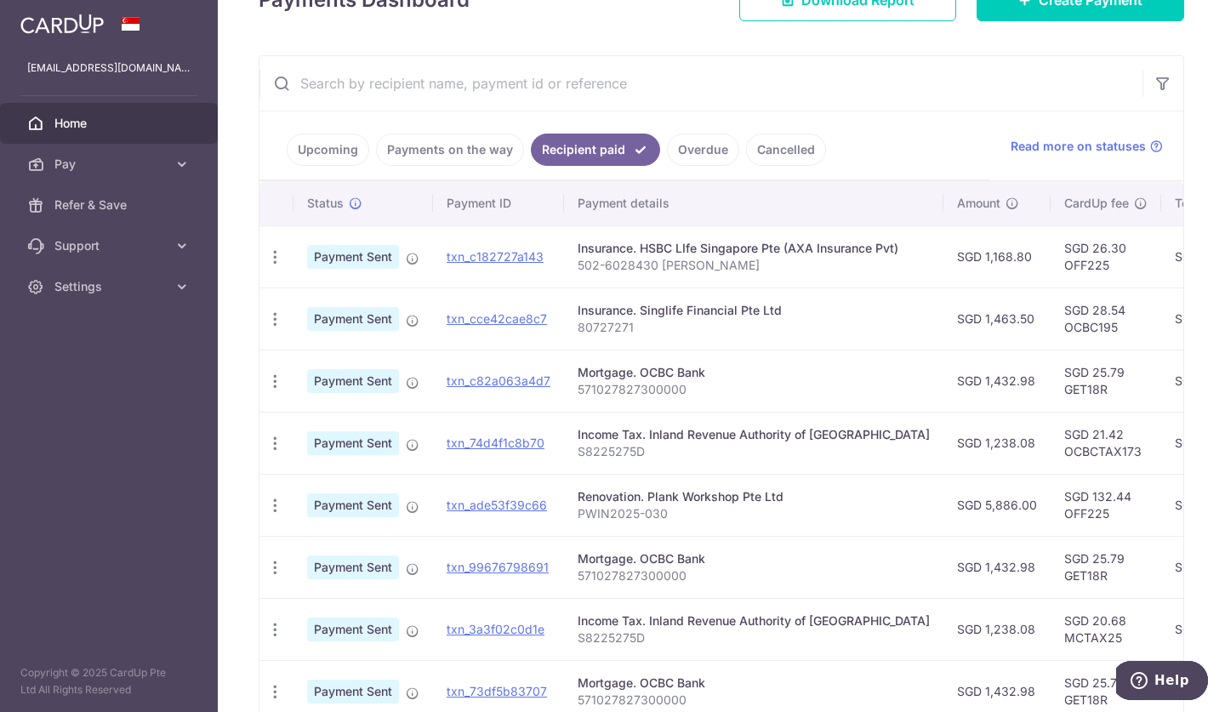
scroll to position [252, 0]
